Goal: Task Accomplishment & Management: Manage account settings

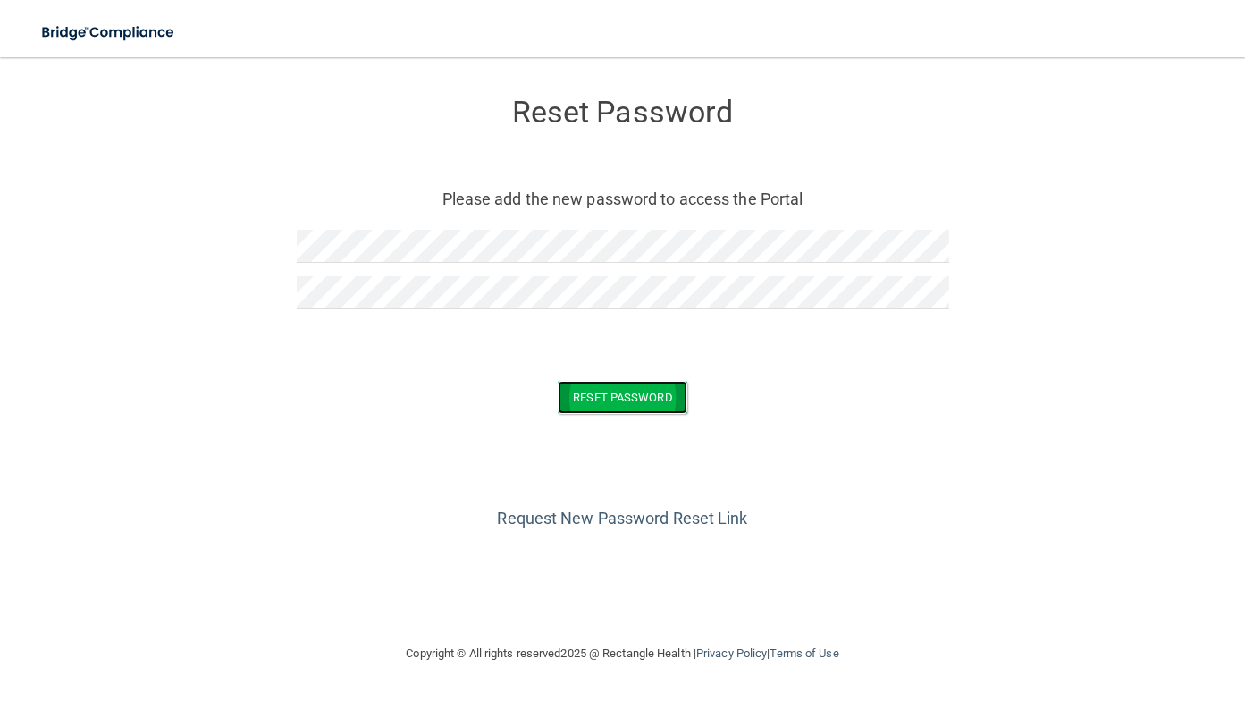
click at [620, 389] on button "Reset Password" at bounding box center [622, 397] width 129 height 33
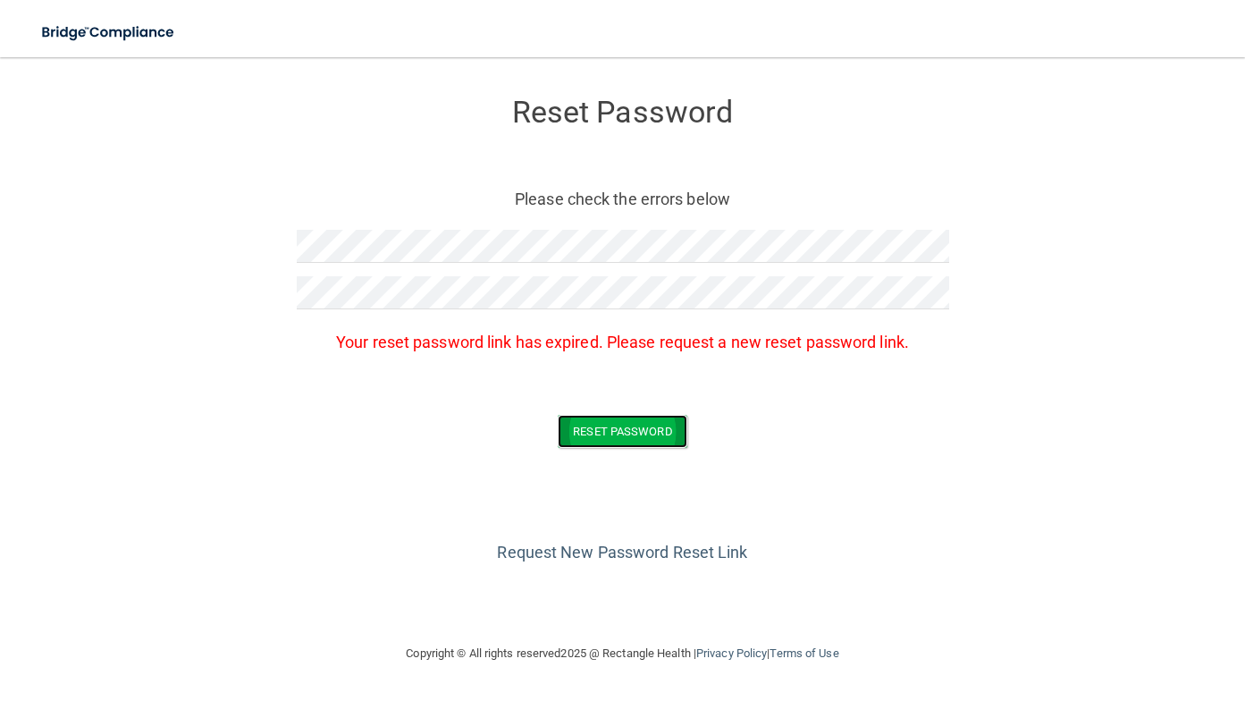
click at [632, 423] on button "Reset Password" at bounding box center [622, 431] width 129 height 33
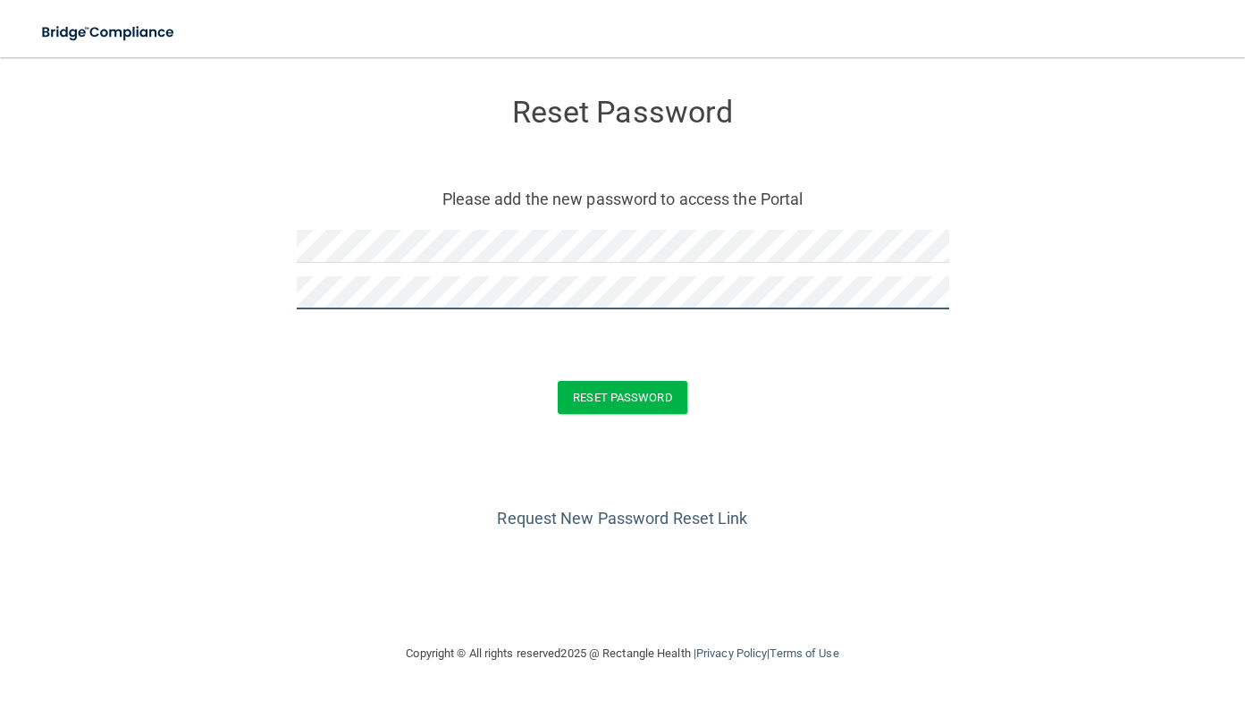
click at [558, 381] on button "Reset Password" at bounding box center [622, 397] width 129 height 33
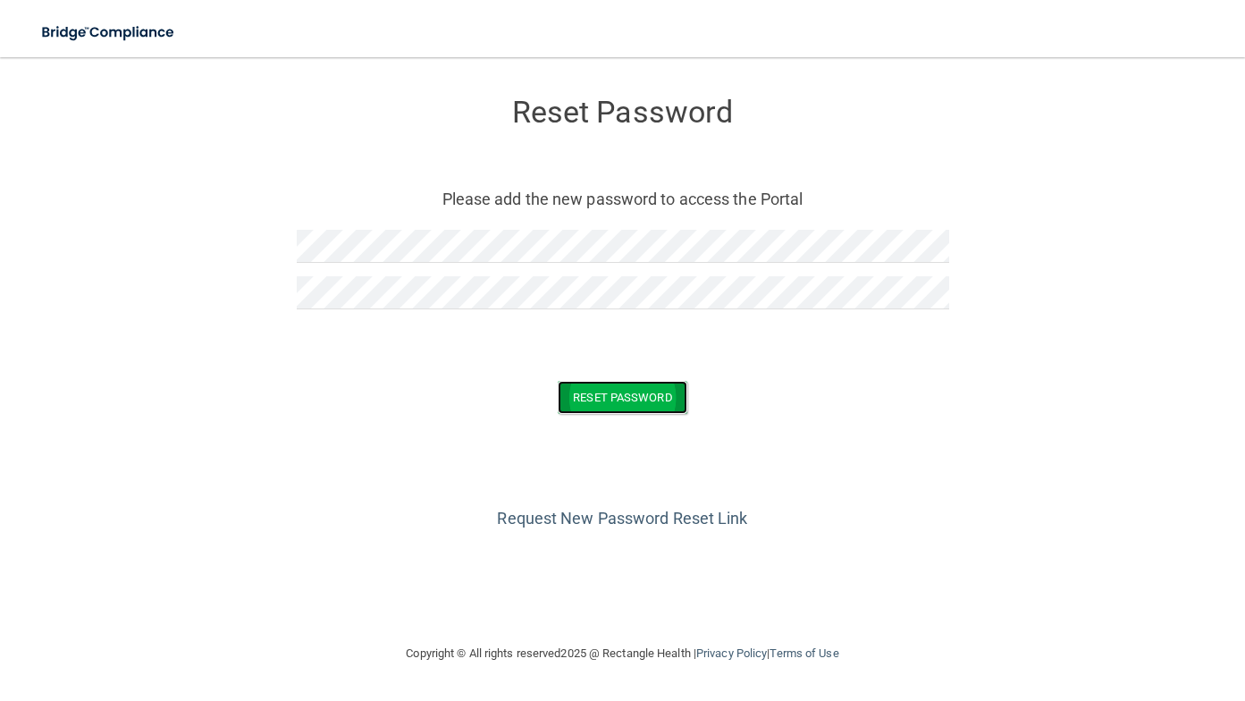
click at [577, 394] on button "Reset Password" at bounding box center [622, 397] width 129 height 33
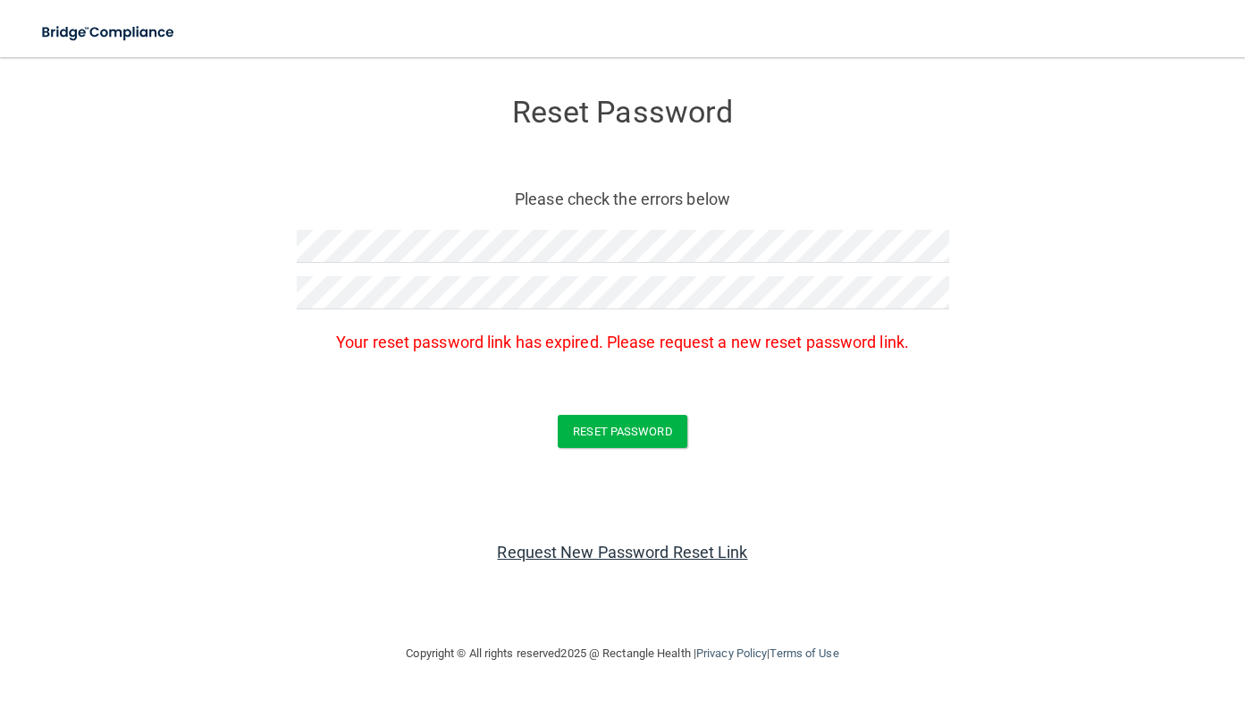
click at [610, 552] on link "Request New Password Reset Link" at bounding box center [622, 552] width 250 height 19
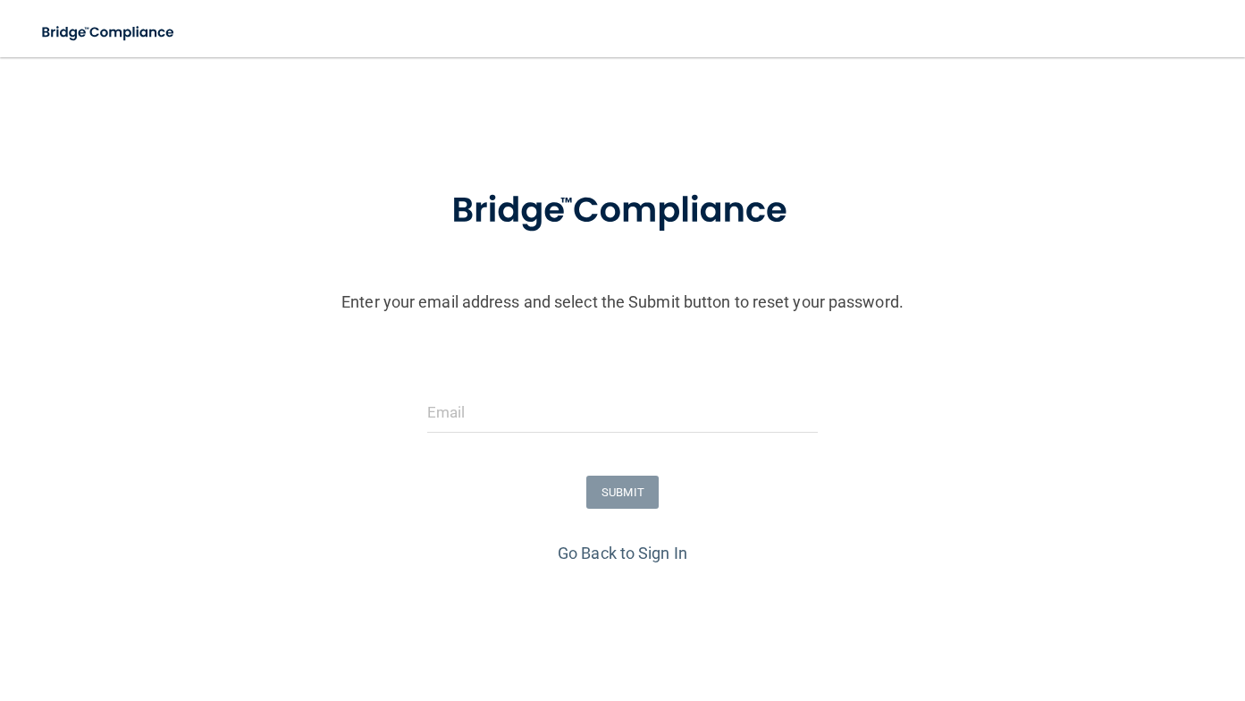
scroll to position [58, 0]
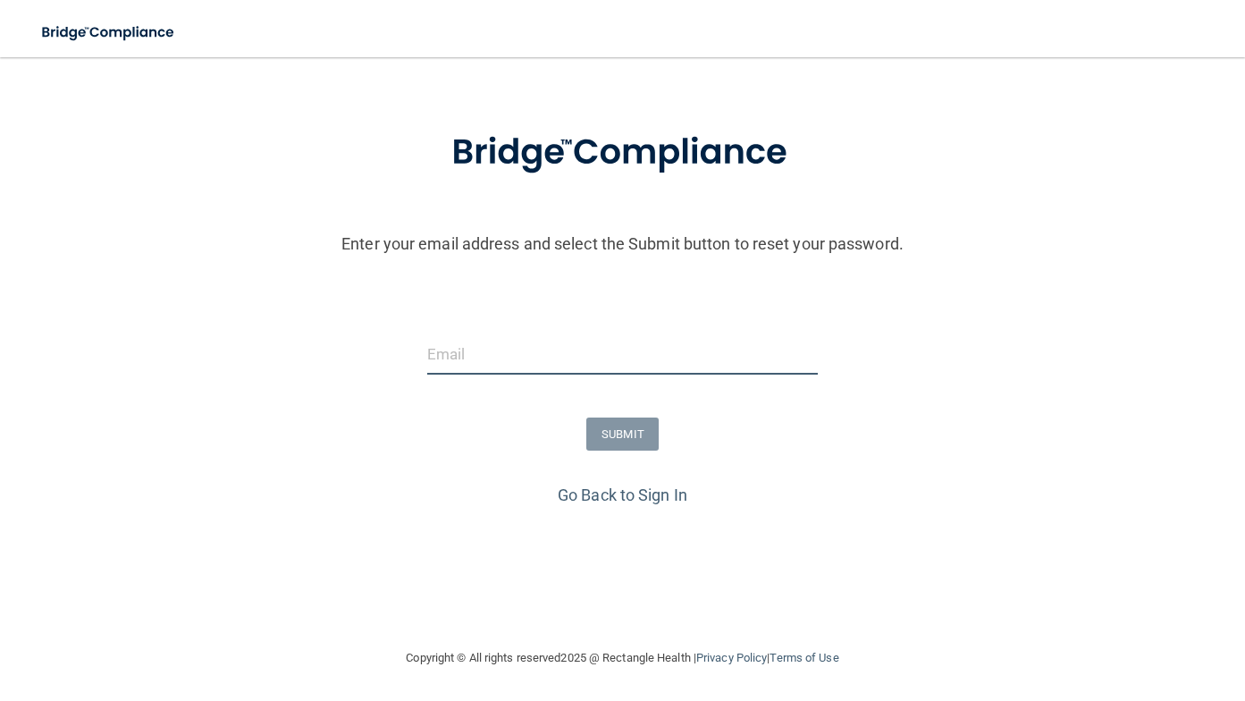
click at [449, 362] on input "email" at bounding box center [622, 354] width 391 height 40
type input "H"
type input "heidigrillo@yahoo.com"
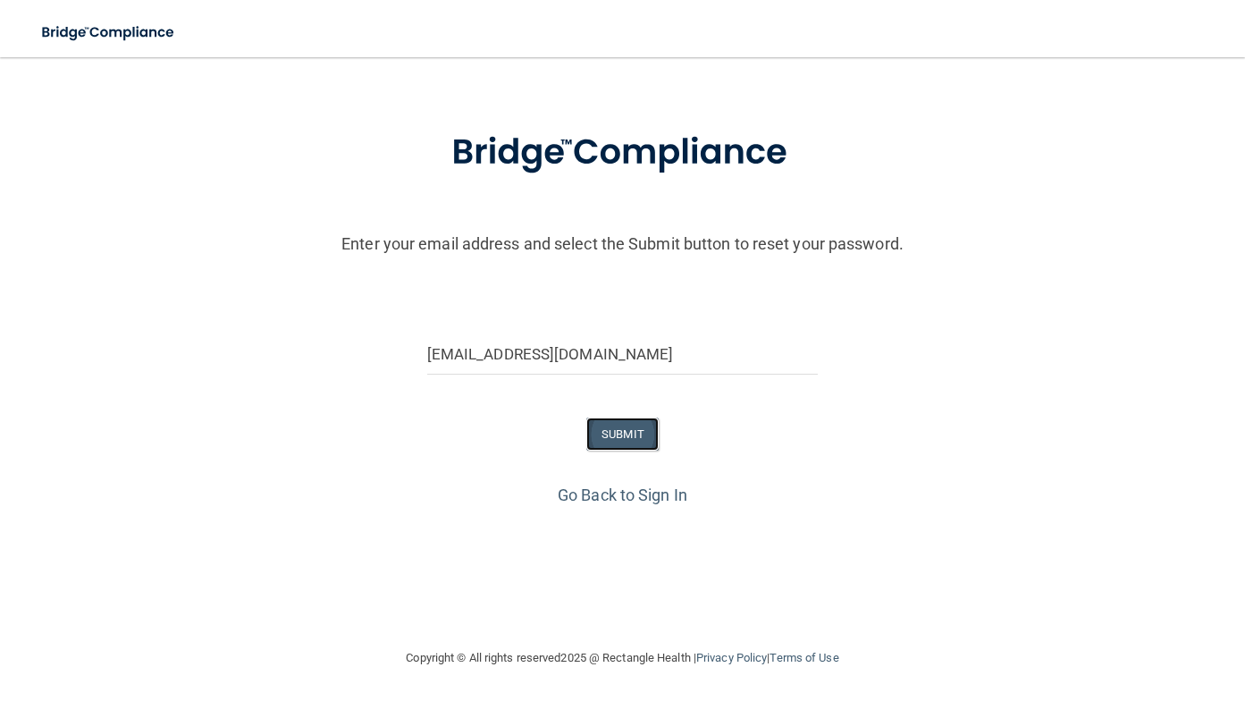
click at [629, 426] on button "SUBMIT" at bounding box center [622, 433] width 72 height 33
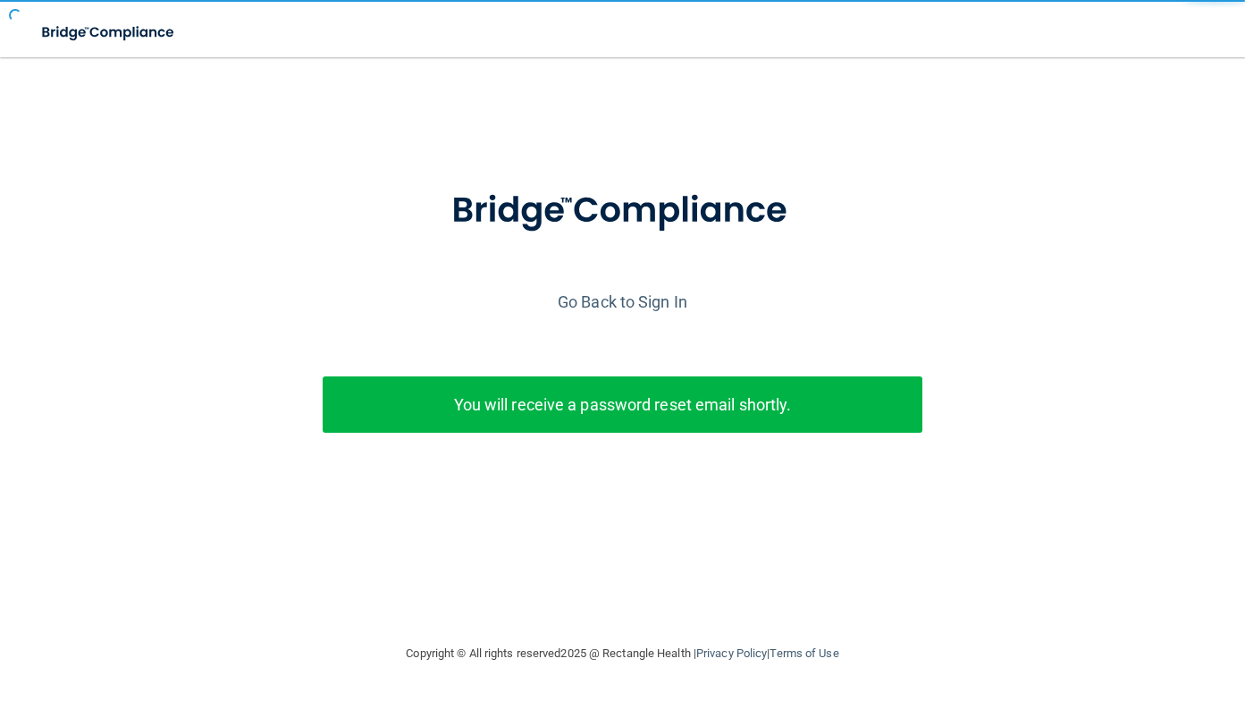
scroll to position [0, 0]
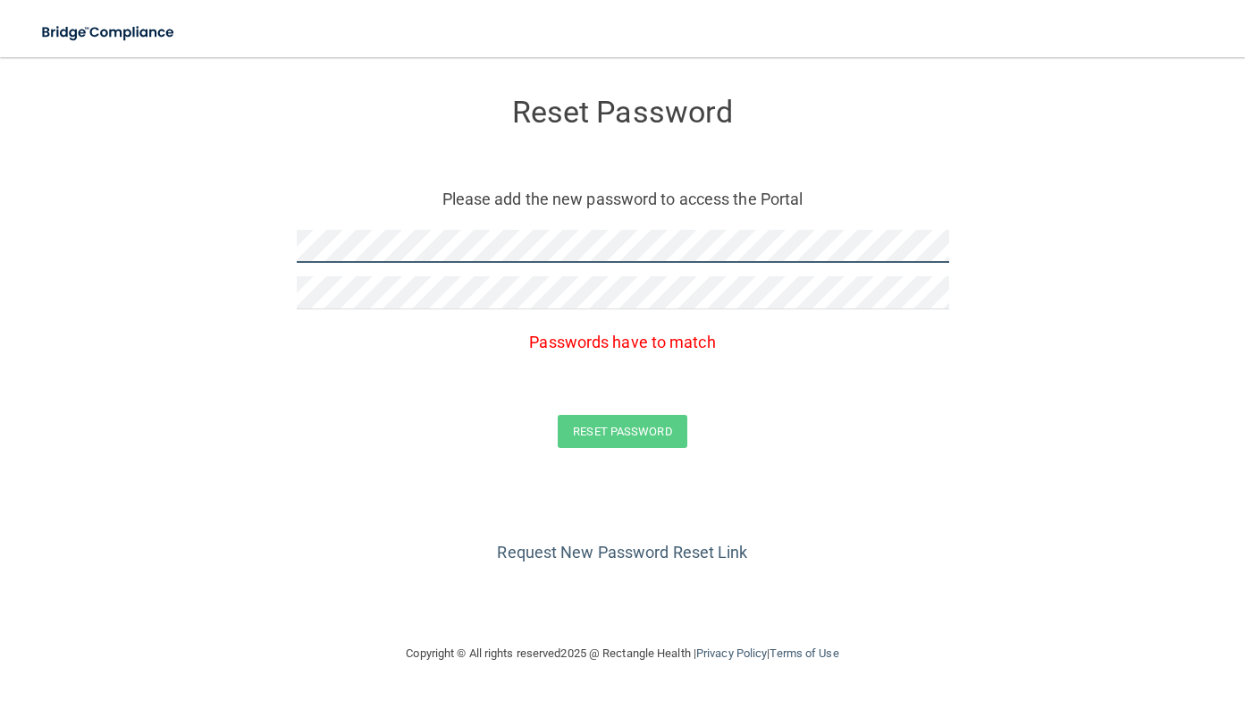
click at [215, 223] on form "Reset Password Please add the new password to access the Portal Passwords have …" at bounding box center [623, 276] width 1174 height 403
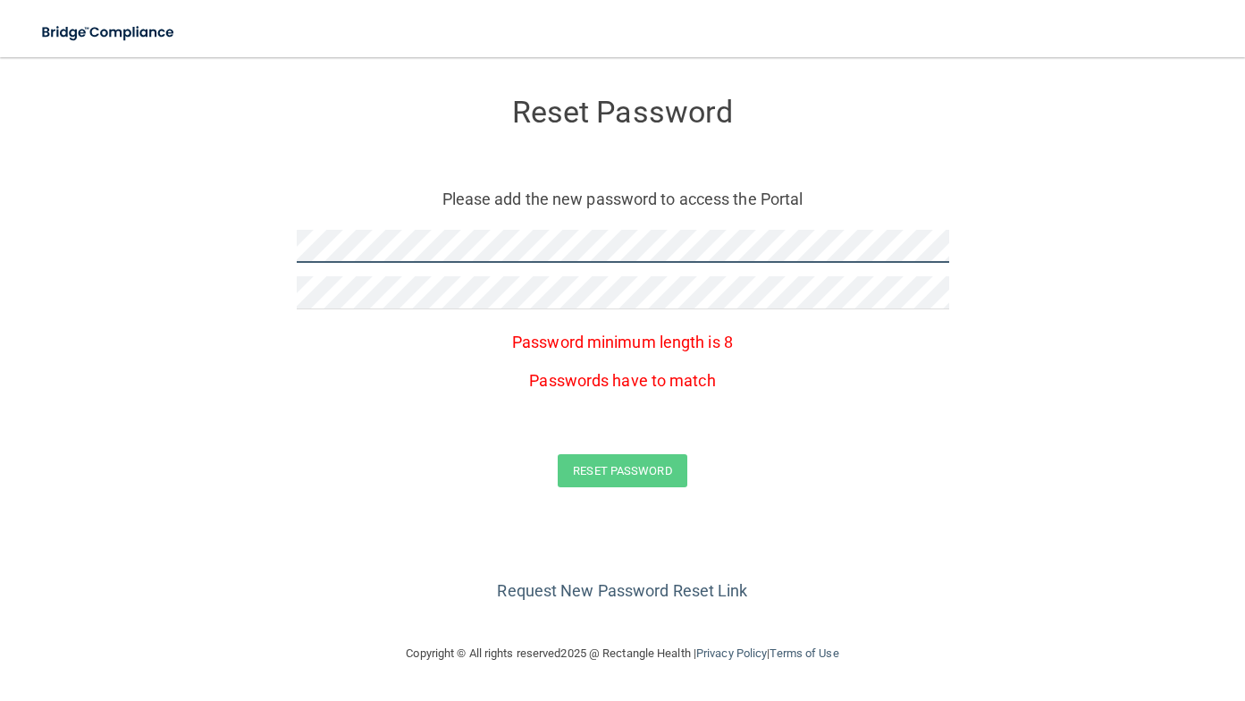
click at [155, 236] on form "Reset Password Please add the new password to access the Portal Password minimu…" at bounding box center [623, 296] width 1174 height 442
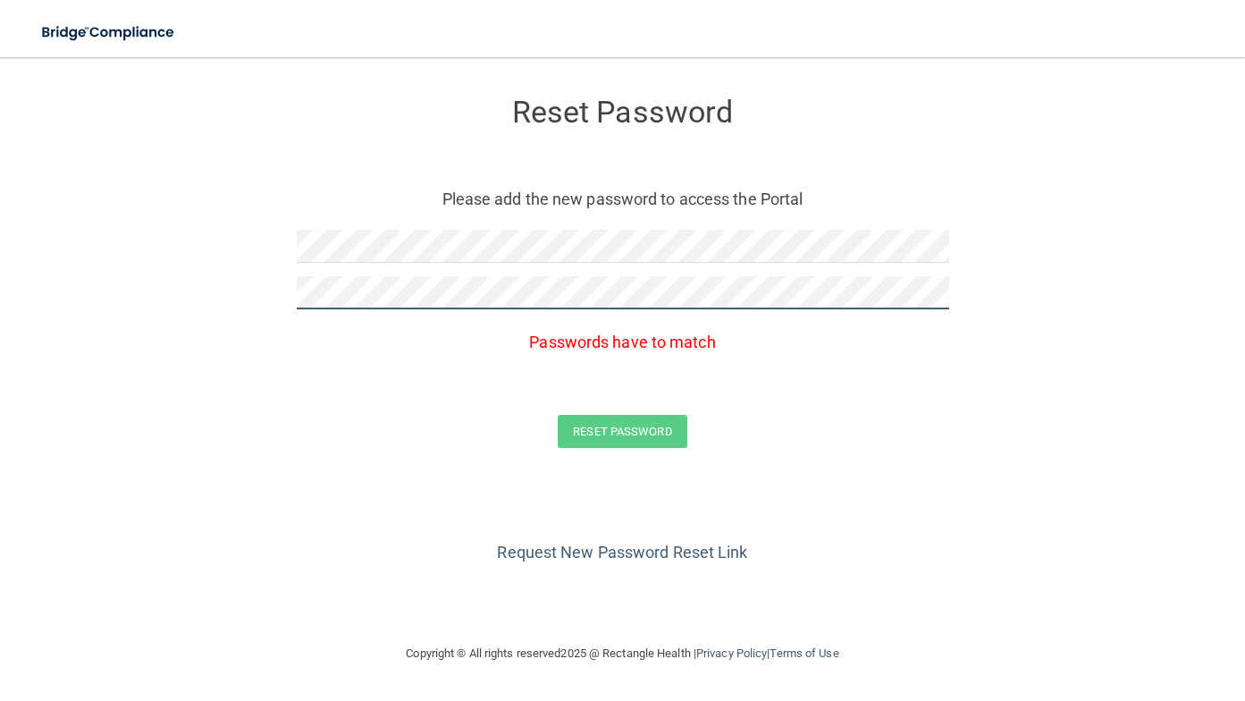
click at [160, 275] on form "Reset Password Please add the new password to access the Portal Passwords have …" at bounding box center [623, 276] width 1174 height 403
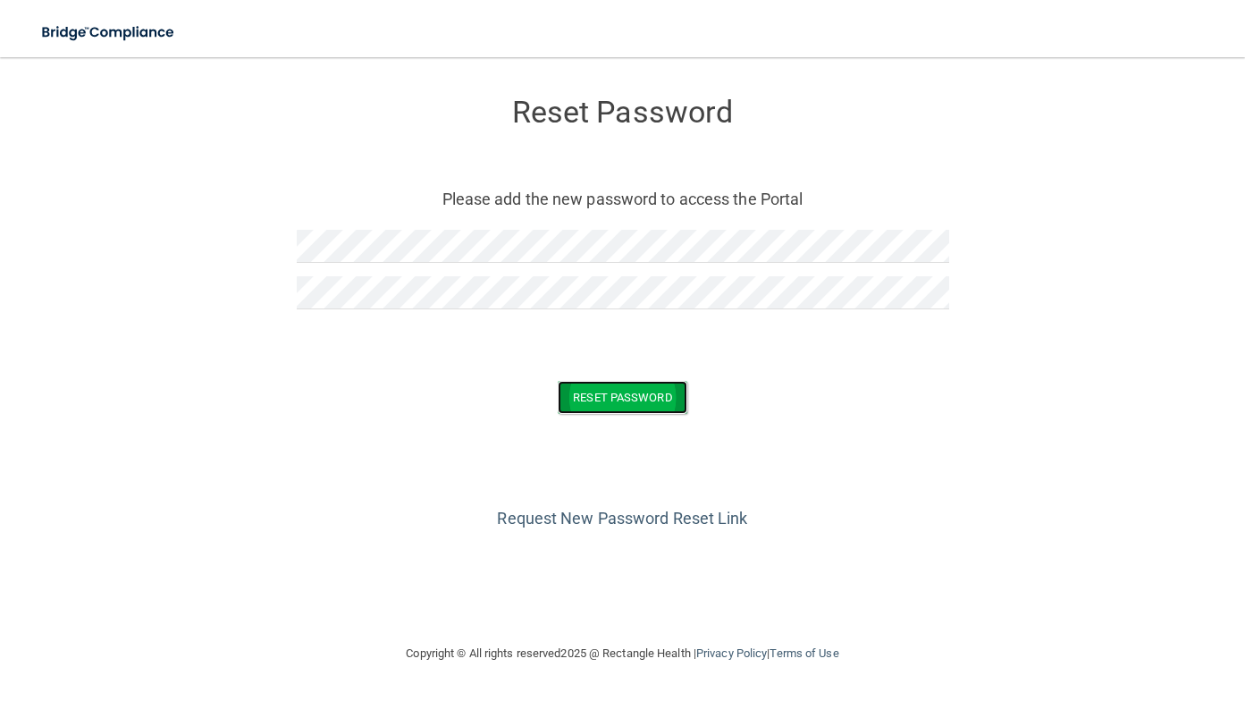
click at [646, 390] on button "Reset Password" at bounding box center [622, 397] width 129 height 33
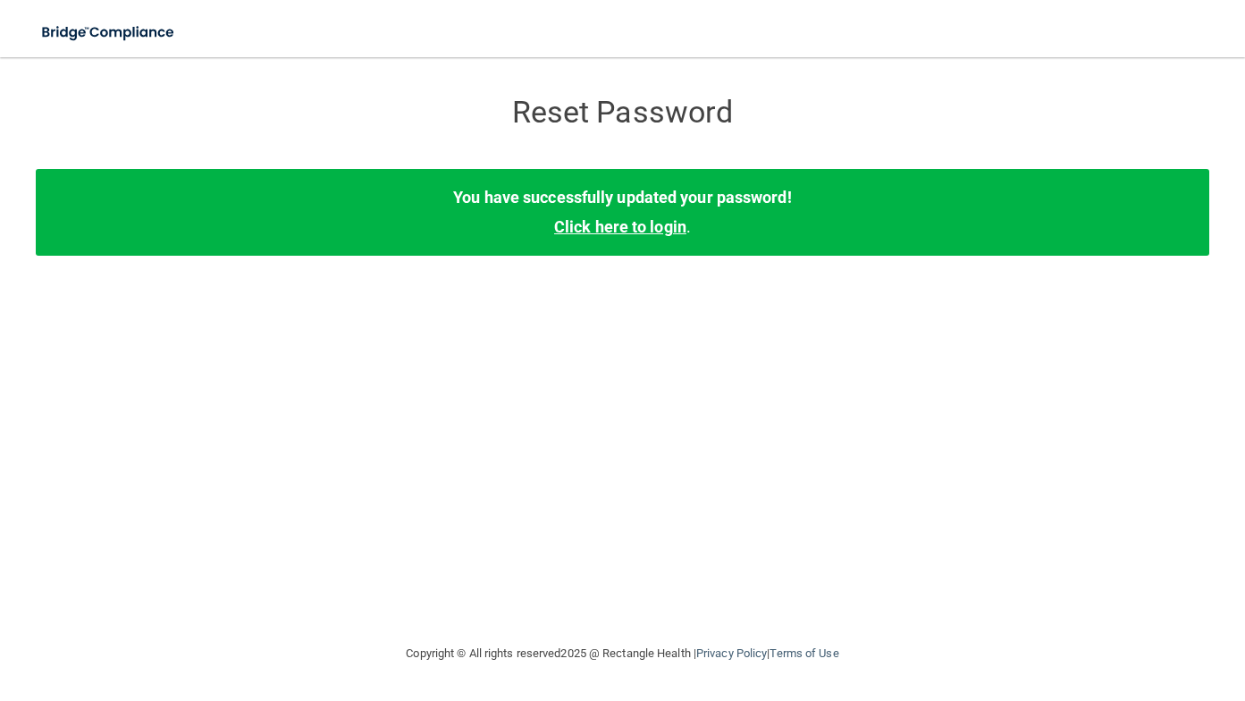
click at [620, 231] on link "Click here to login" at bounding box center [620, 226] width 132 height 19
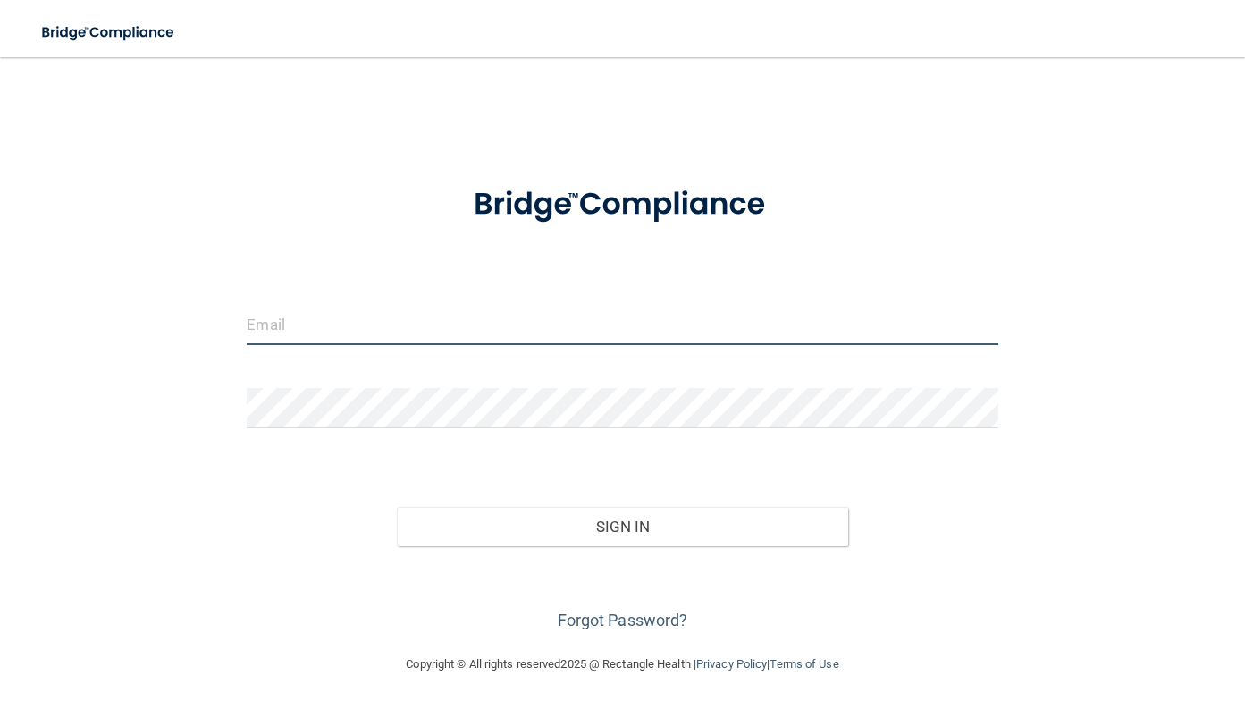
type input "[EMAIL_ADDRESS][DOMAIN_NAME]"
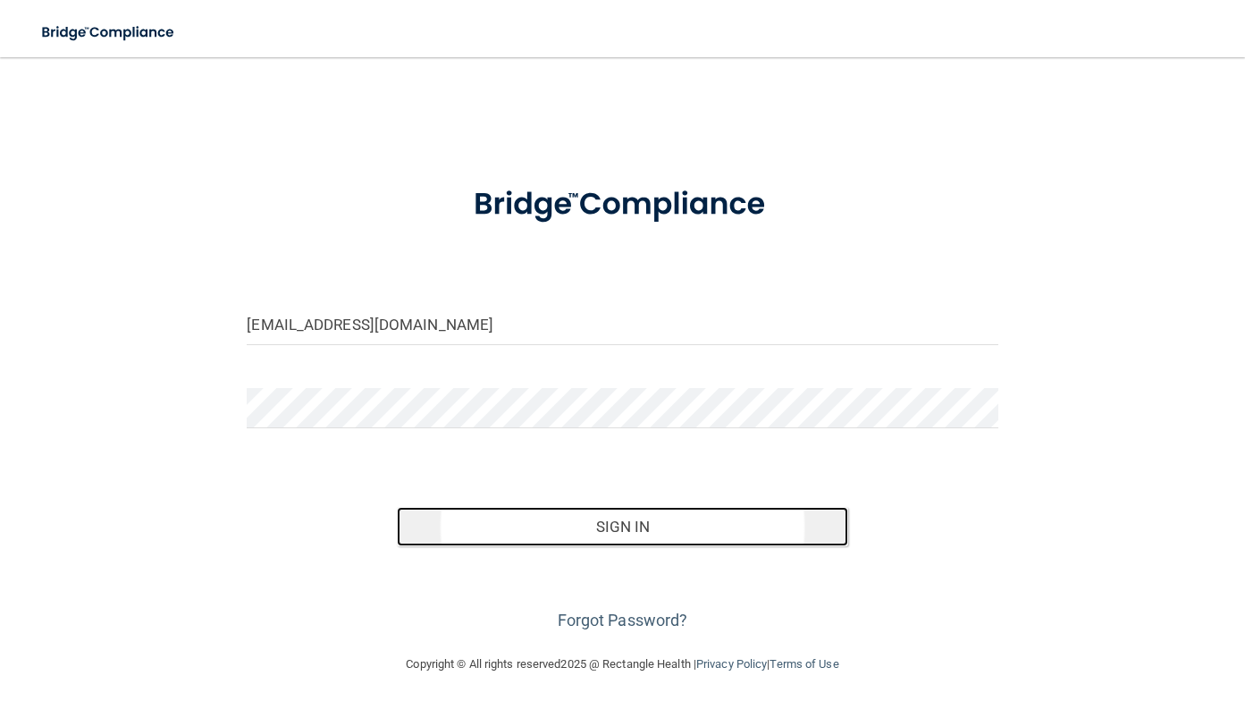
click at [638, 530] on button "Sign In" at bounding box center [622, 526] width 450 height 39
